Goal: Navigation & Orientation: Find specific page/section

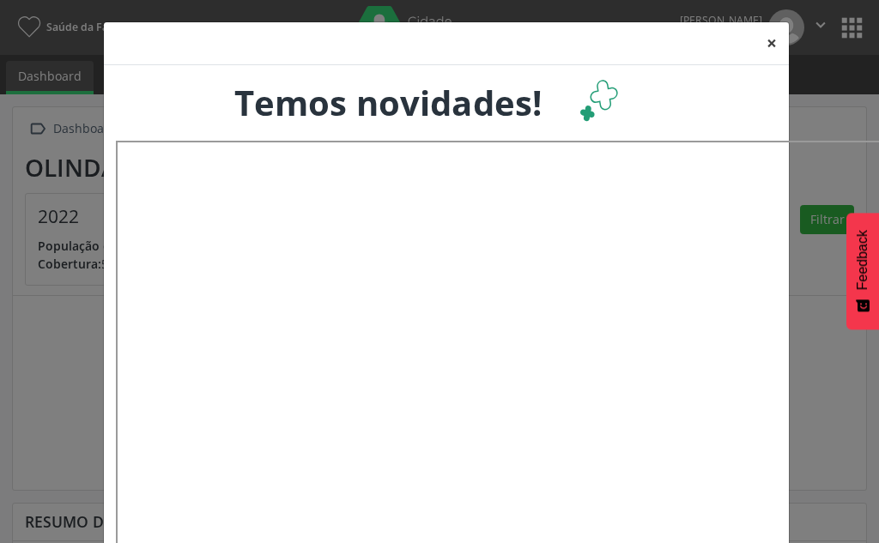
click at [760, 34] on button "×" at bounding box center [771, 43] width 34 height 42
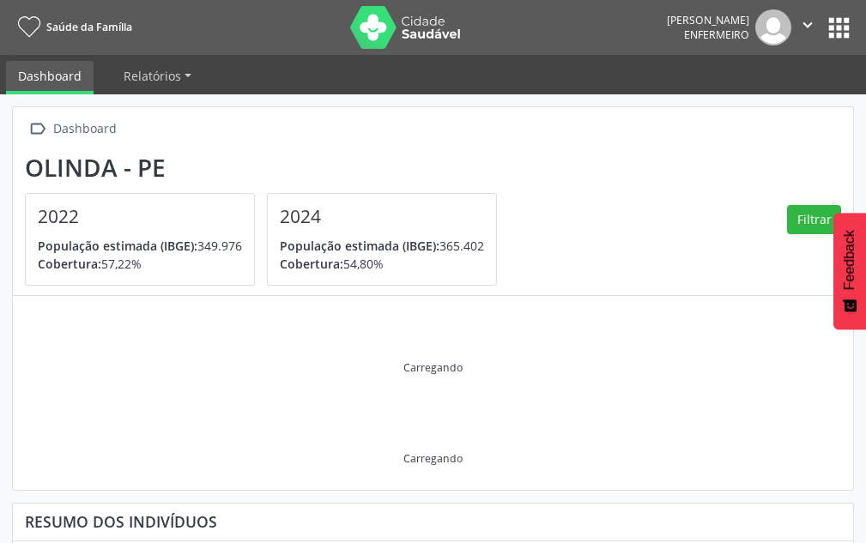
click at [837, 14] on button "apps" at bounding box center [839, 28] width 30 height 30
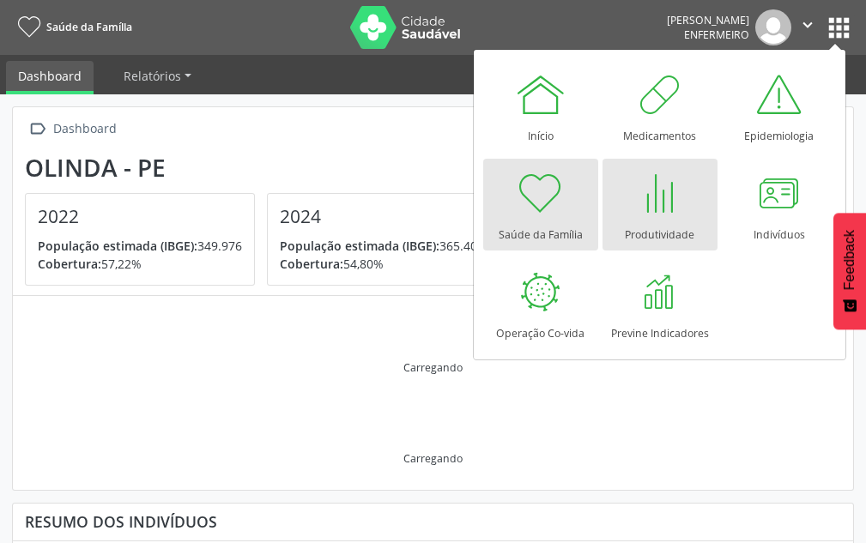
click at [705, 193] on link "Produtividade" at bounding box center [660, 205] width 115 height 92
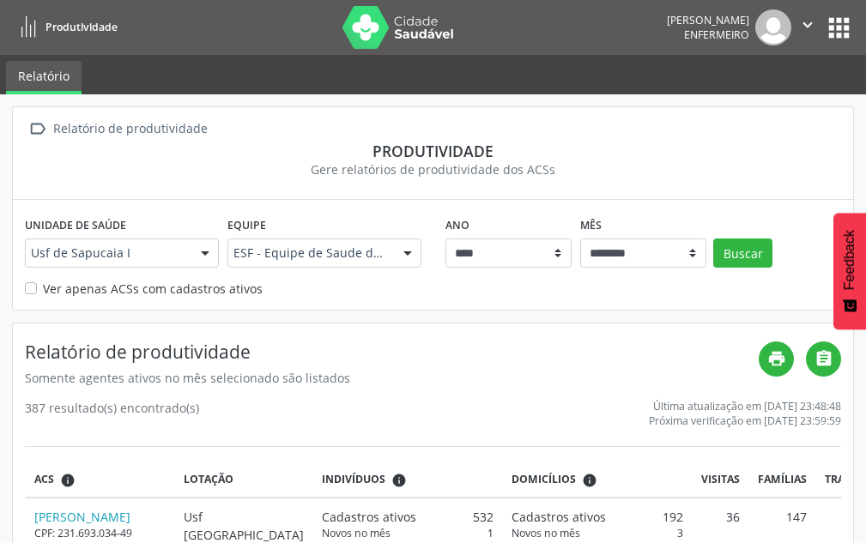
click at [47, 27] on span "Produtividade" at bounding box center [81, 27] width 72 height 15
click at [837, 27] on button "apps" at bounding box center [839, 28] width 30 height 30
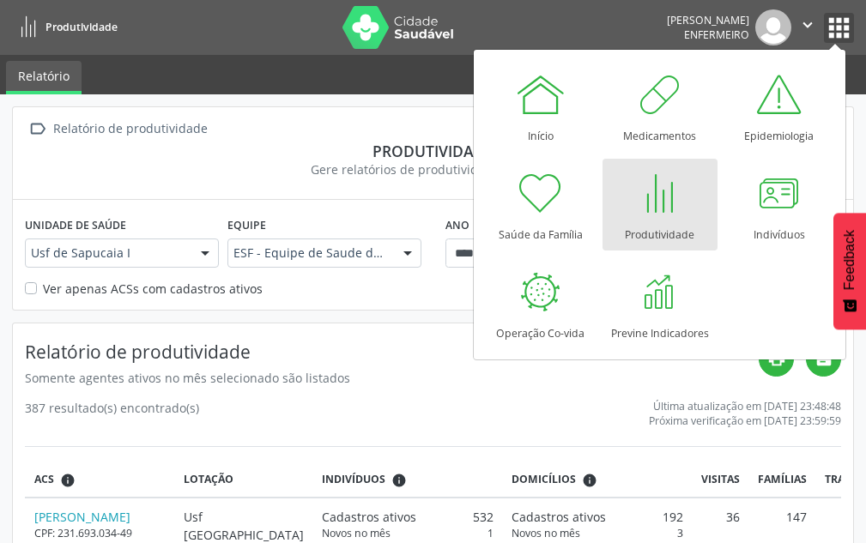
click at [808, 27] on icon "" at bounding box center [807, 24] width 19 height 19
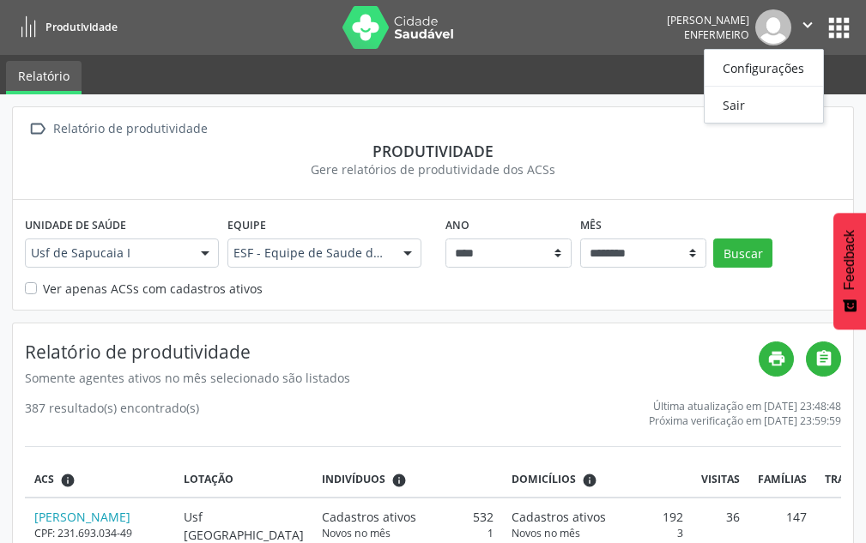
click at [395, 28] on img at bounding box center [398, 27] width 112 height 43
